Goal: Task Accomplishment & Management: Complete application form

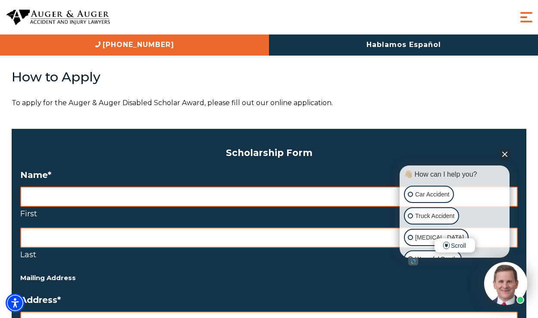
scroll to position [593, 0]
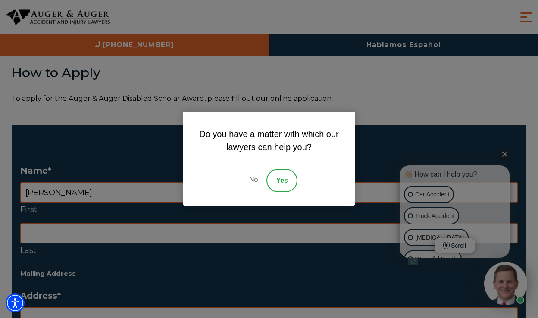
type input "[PERSON_NAME]"
click at [253, 184] on link "No" at bounding box center [253, 180] width 26 height 23
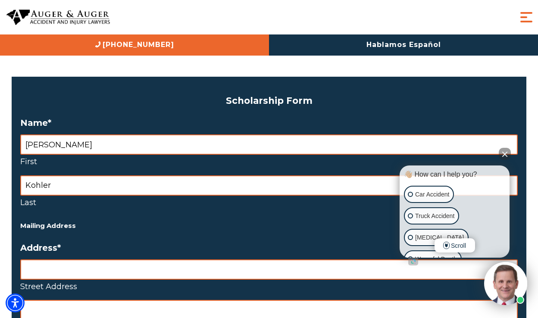
scroll to position [680, 0]
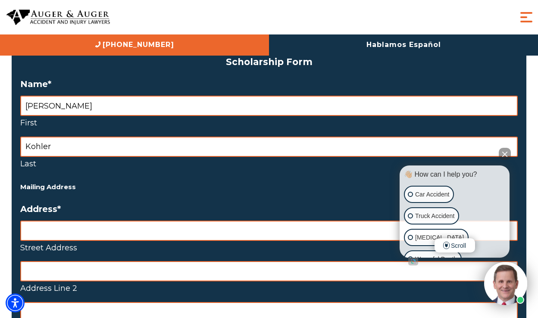
type input "Kohler"
type input "[STREET_ADDRESS]"
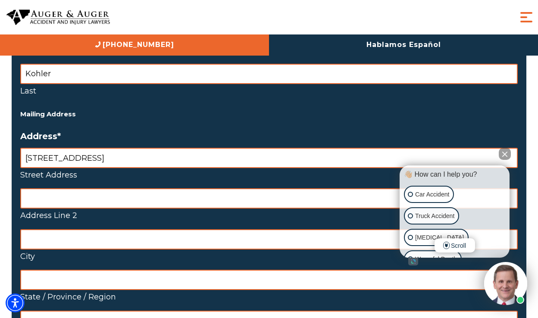
scroll to position [753, 0]
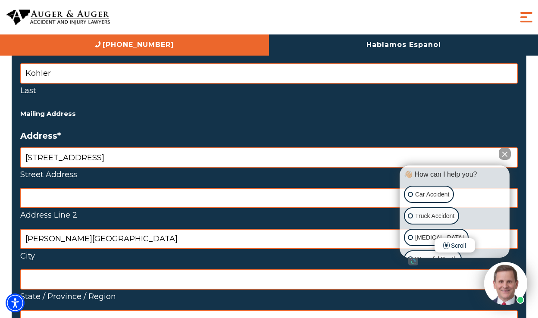
type input "[PERSON_NAME][GEOGRAPHIC_DATA]"
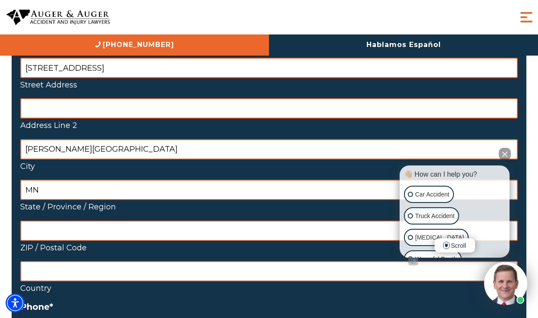
scroll to position [845, 0]
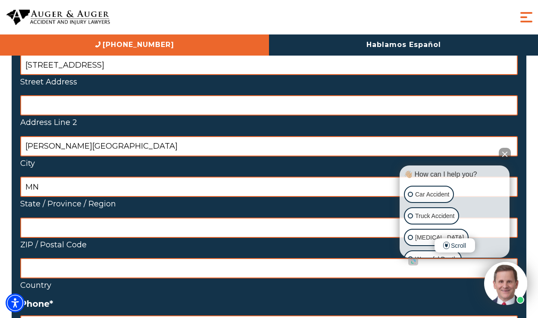
type input "MN"
type input "55038"
select select "[GEOGRAPHIC_DATA]"
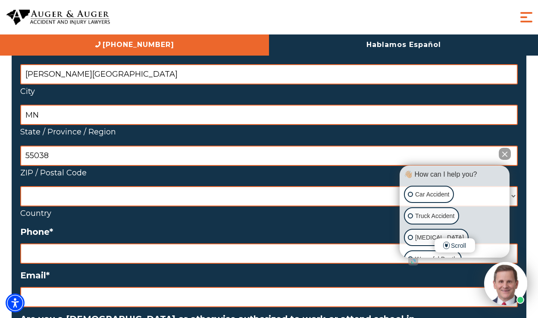
scroll to position [939, 0]
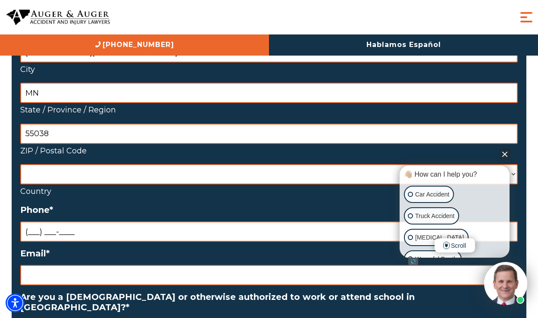
click at [32, 221] on input "(___) ___-____" at bounding box center [268, 231] width 497 height 20
type input "[PHONE_NUMBER]"
click at [64, 278] on ul "Name * Alana First Kohler Last Mailing Address Address * [STREET_ADDRESS] Addre…" at bounding box center [268, 322] width 497 height 1007
drag, startPoint x: 59, startPoint y: 271, endPoint x: 75, endPoint y: 273, distance: 16.6
type input "[PERSON_NAME][EMAIL_ADDRESS][PERSON_NAME][DOMAIN_NAME]"
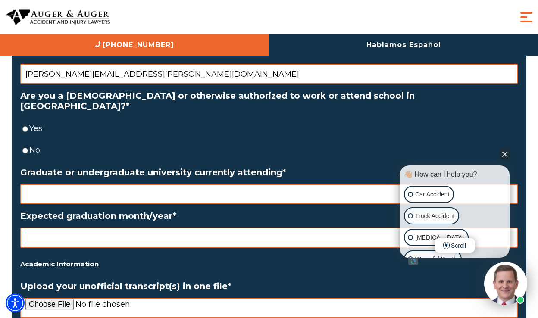
scroll to position [1151, 0]
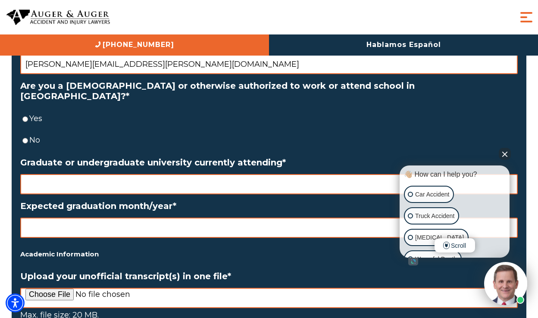
click at [31, 112] on label "Yes" at bounding box center [273, 119] width 488 height 14
click at [28, 109] on input "Yes" at bounding box center [25, 119] width 6 height 20
radio input "true"
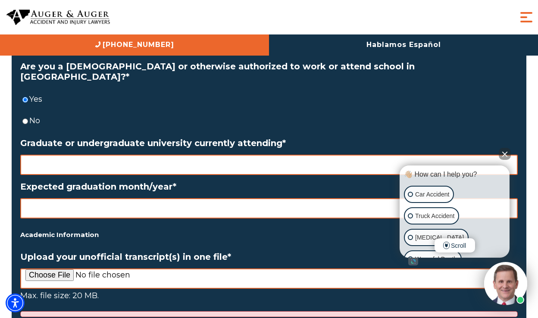
scroll to position [1171, 0]
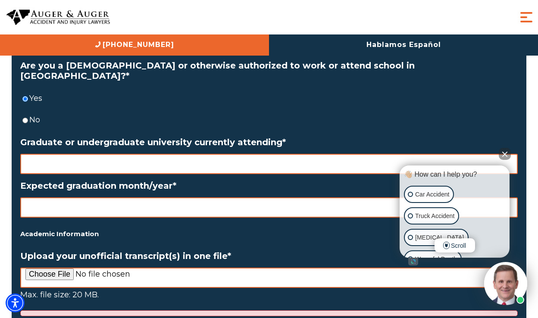
click at [58, 154] on input "Graduate or undergraduate university currently attending *" at bounding box center [268, 164] width 497 height 20
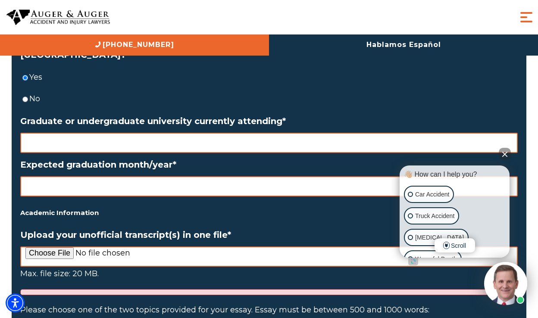
scroll to position [1193, 0]
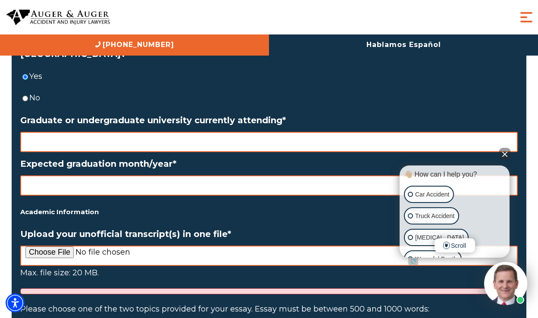
click at [505, 156] on button "Close Intaker Chat Widget" at bounding box center [505, 154] width 12 height 12
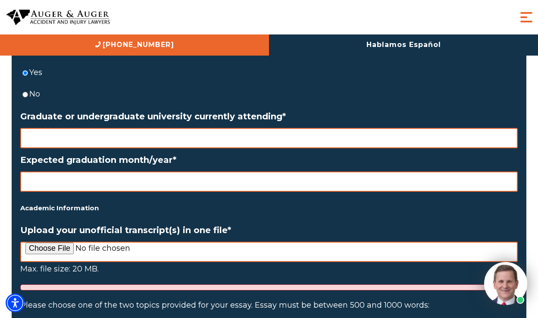
scroll to position [1198, 0]
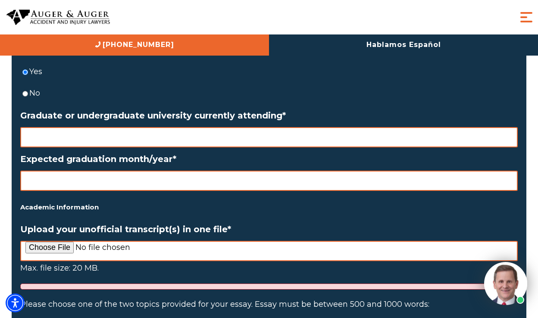
click at [289, 127] on input "Graduate or undergraduate university currently attending *" at bounding box center [268, 137] width 497 height 20
click at [307, 173] on input "Expected graduation month/year *" at bounding box center [268, 181] width 497 height 20
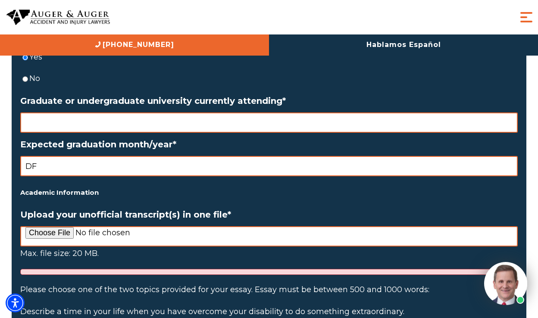
type input "D"
type input "Fall 2028"
click at [198, 112] on input "Graduate or undergraduate university currently attending *" at bounding box center [268, 122] width 497 height 20
type input "The [GEOGRAPHIC_DATA]—"
drag, startPoint x: 179, startPoint y: 113, endPoint x: 52, endPoint y: 90, distance: 129.7
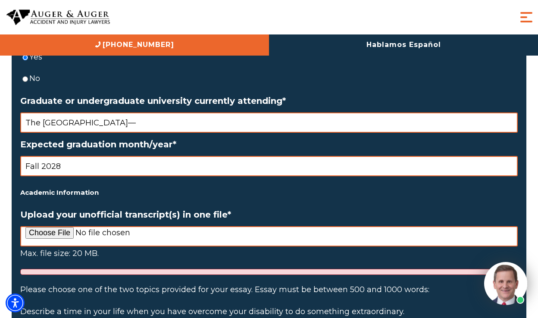
click at [52, 96] on li "Graduate or undergraduate university currently attending * The [GEOGRAPHIC_DATA…" at bounding box center [268, 114] width 497 height 37
type input "[GEOGRAPHIC_DATA]"
drag, startPoint x: 84, startPoint y: 146, endPoint x: 10, endPoint y: 144, distance: 74.6
click at [10, 144] on div "Home / Auger & Auger Disabled Scholar Award On This Page Deadline for Applicati…" at bounding box center [268, 58] width 527 height 2541
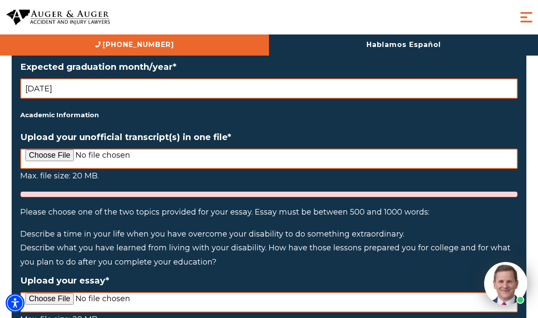
scroll to position [1296, 0]
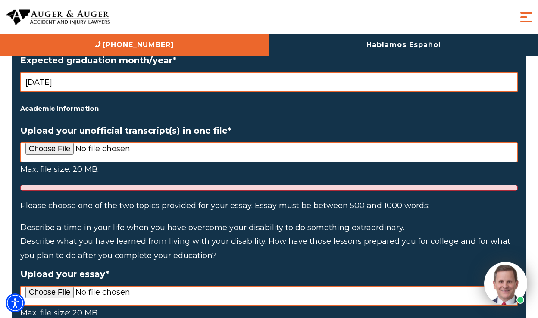
type input "[DATE]"
click at [46, 125] on li "Upload your unofficial transcript(s) in one file * Max. file size: 20 MB." at bounding box center [268, 157] width 497 height 65
click at [52, 142] on input "Upload your unofficial transcript(s) in one file *" at bounding box center [268, 152] width 497 height 20
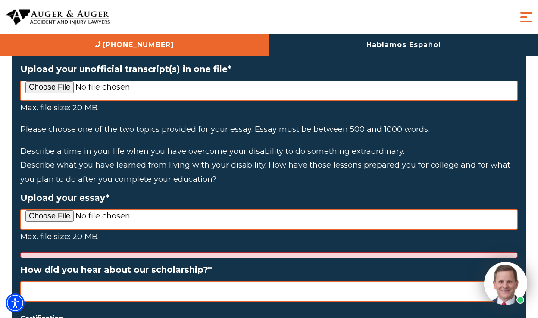
scroll to position [1335, 0]
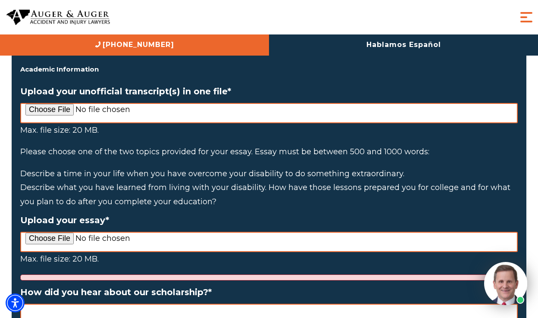
click at [53, 103] on input "Upload your unofficial transcript(s) in one file *" at bounding box center [268, 113] width 497 height 20
click at [65, 103] on input "Upload your unofficial transcript(s) in one file *" at bounding box center [268, 113] width 497 height 20
type input "C:\fakepath\AK-3 transcript.pdf"
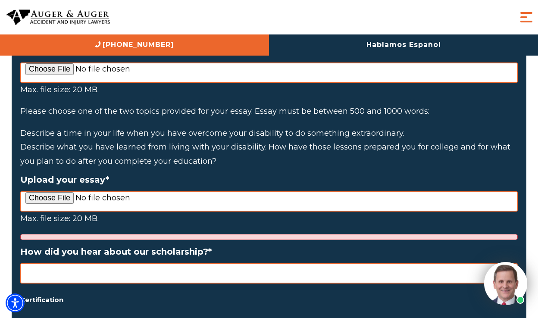
scroll to position [1375, 0]
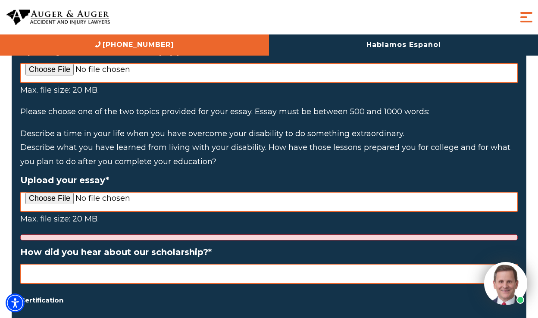
click at [175, 192] on input "Upload your essay *" at bounding box center [268, 202] width 497 height 20
type input "C:\fakepath\900_Strength Beyond Limits.docx"
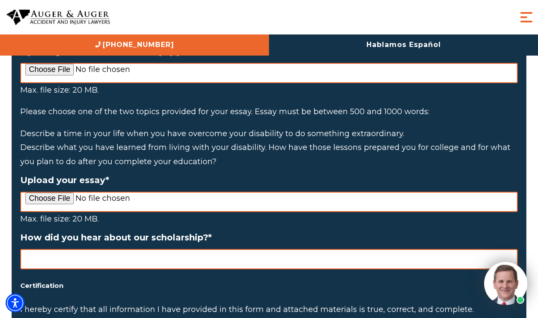
click at [316, 249] on input "How did you hear about our scholarship? *" at bounding box center [268, 259] width 497 height 20
type input "m"
click at [47, 249] on input "My Academic advisor" at bounding box center [268, 259] width 497 height 20
type input "My academic advisor"
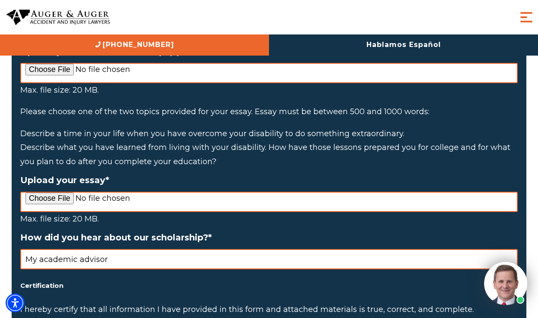
drag, startPoint x: 150, startPoint y: 263, endPoint x: 150, endPoint y: 273, distance: 9.5
click at [150, 280] on h5 "Certification" at bounding box center [268, 286] width 497 height 12
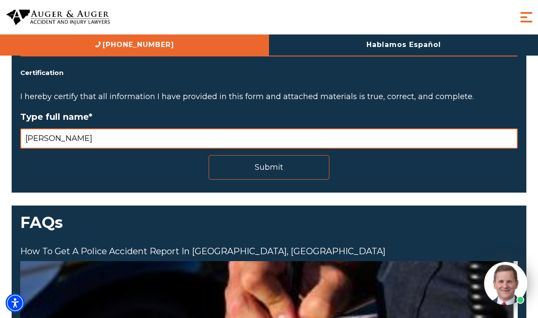
scroll to position [1566, 0]
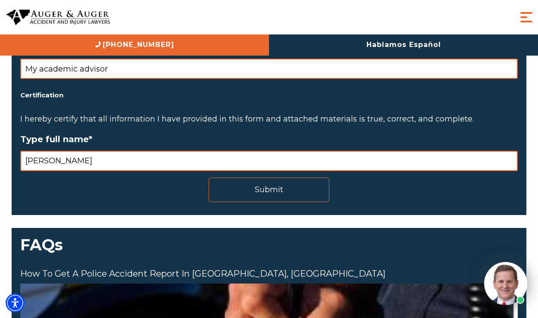
type input "[PERSON_NAME]"
click at [262, 178] on input "Submit" at bounding box center [269, 190] width 121 height 25
